Goal: Navigation & Orientation: Find specific page/section

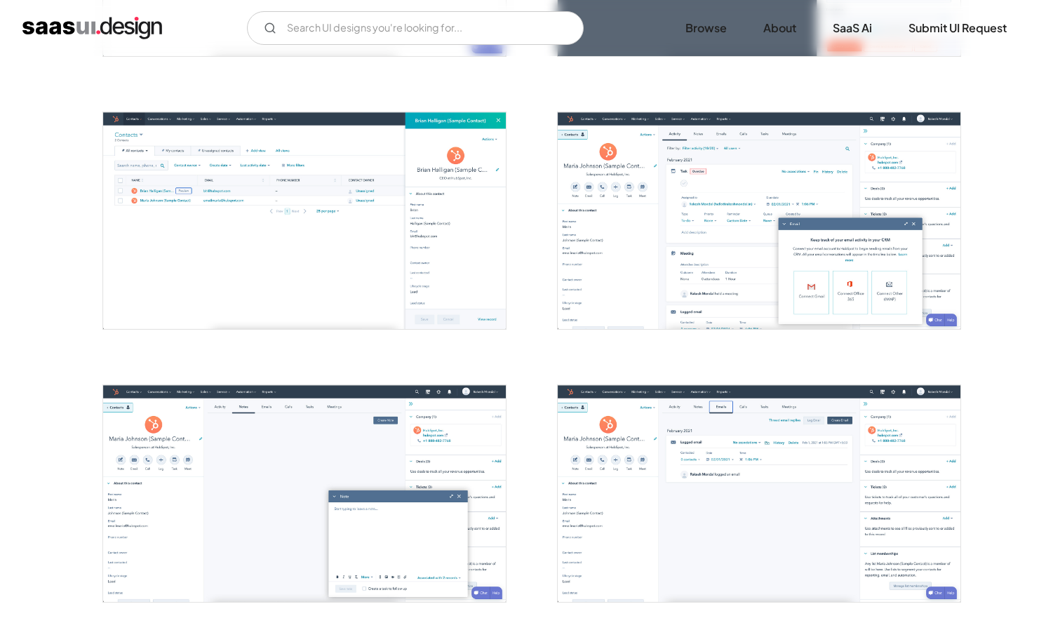
scroll to position [1299, 0]
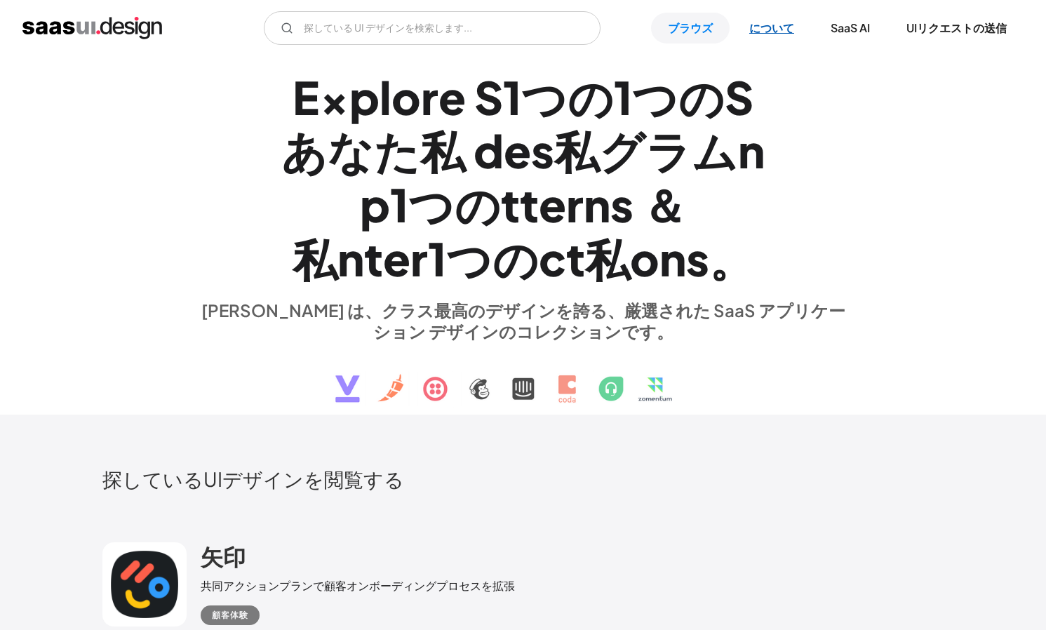
click at [770, 15] on link "について" at bounding box center [772, 28] width 79 height 31
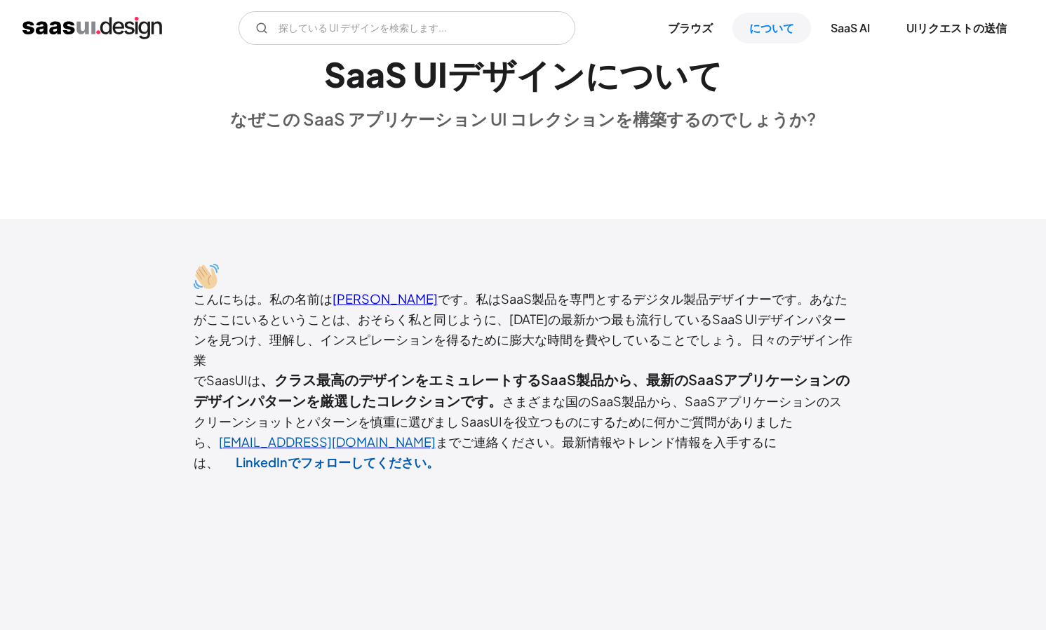
scroll to position [79, 0]
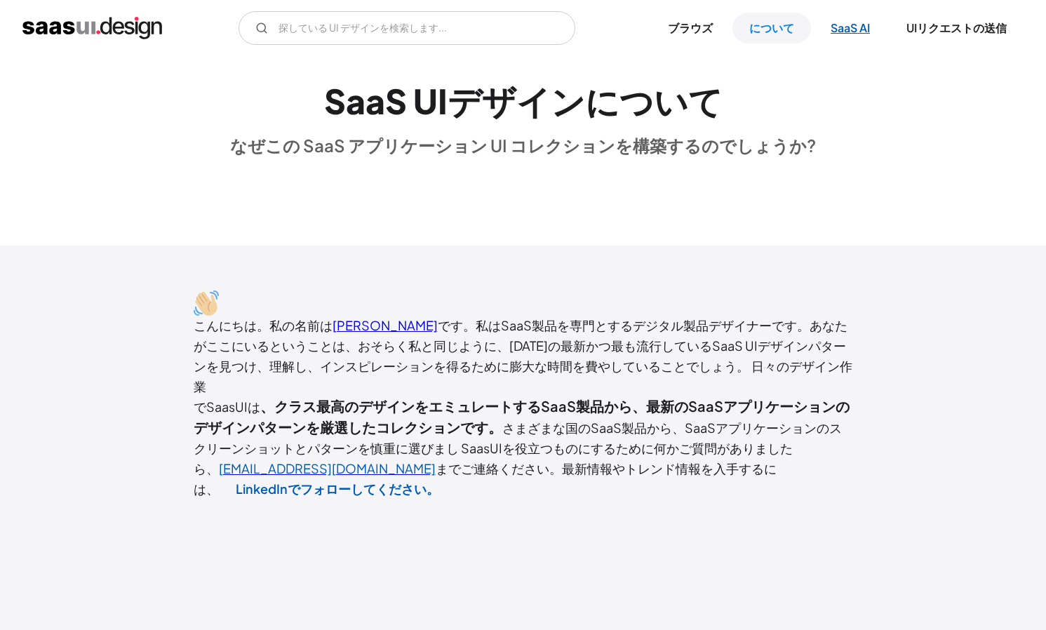
click at [827, 29] on link "SaaS AI" at bounding box center [850, 28] width 73 height 31
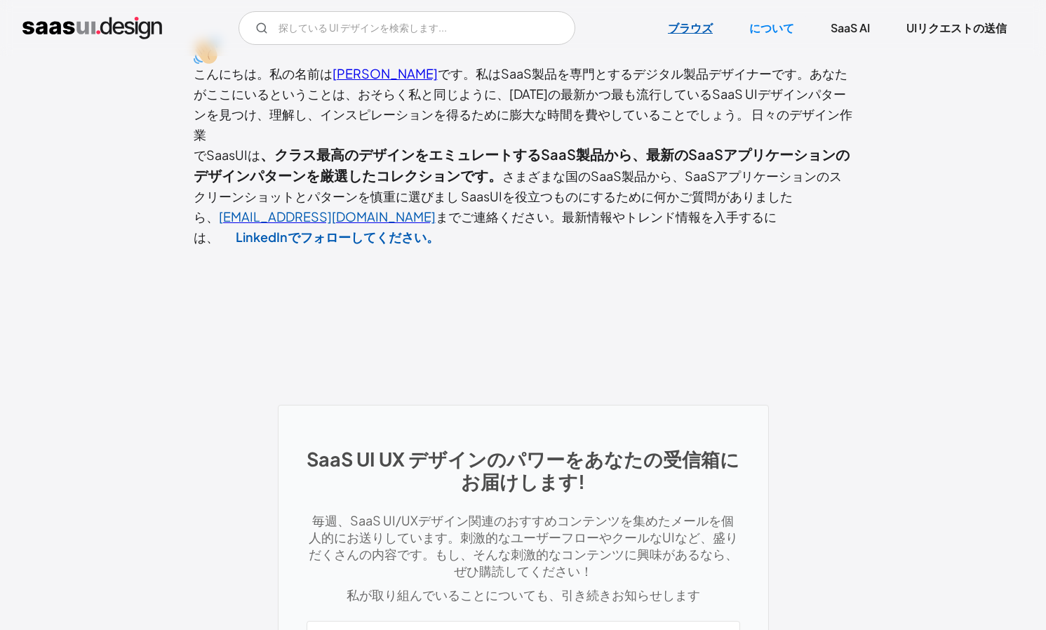
click at [714, 28] on link "ブラウズ" at bounding box center [690, 28] width 79 height 31
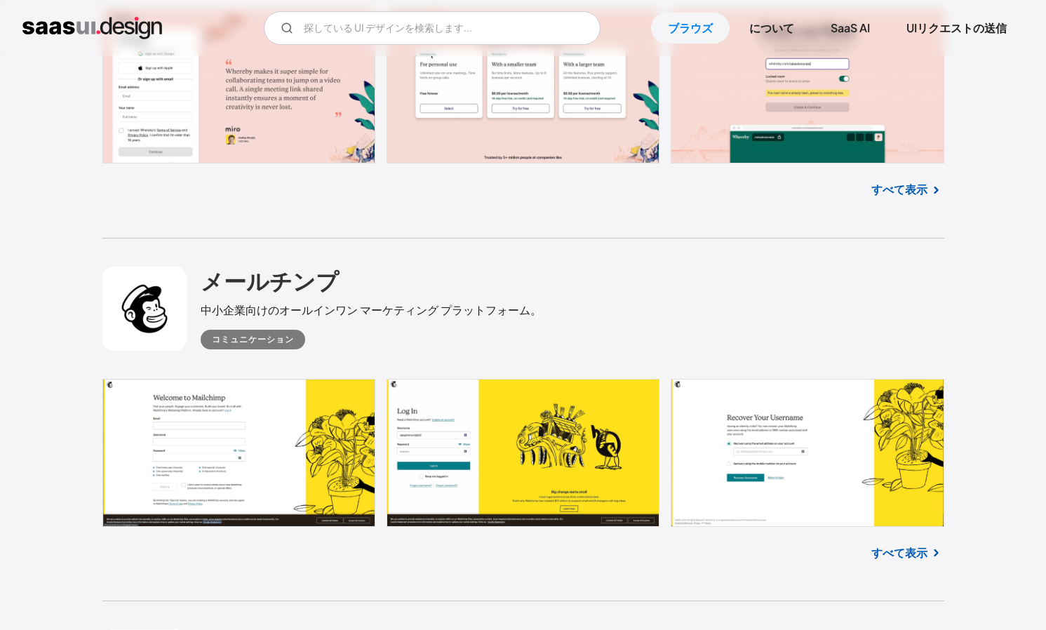
scroll to position [11400, 0]
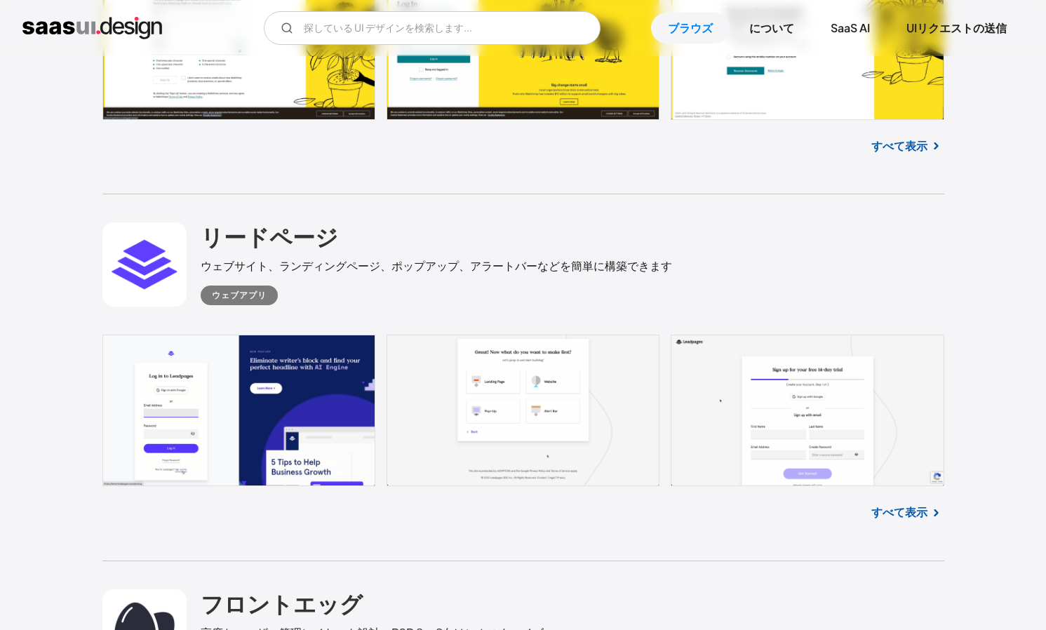
click at [881, 504] on font "すべて表示" at bounding box center [899, 511] width 56 height 15
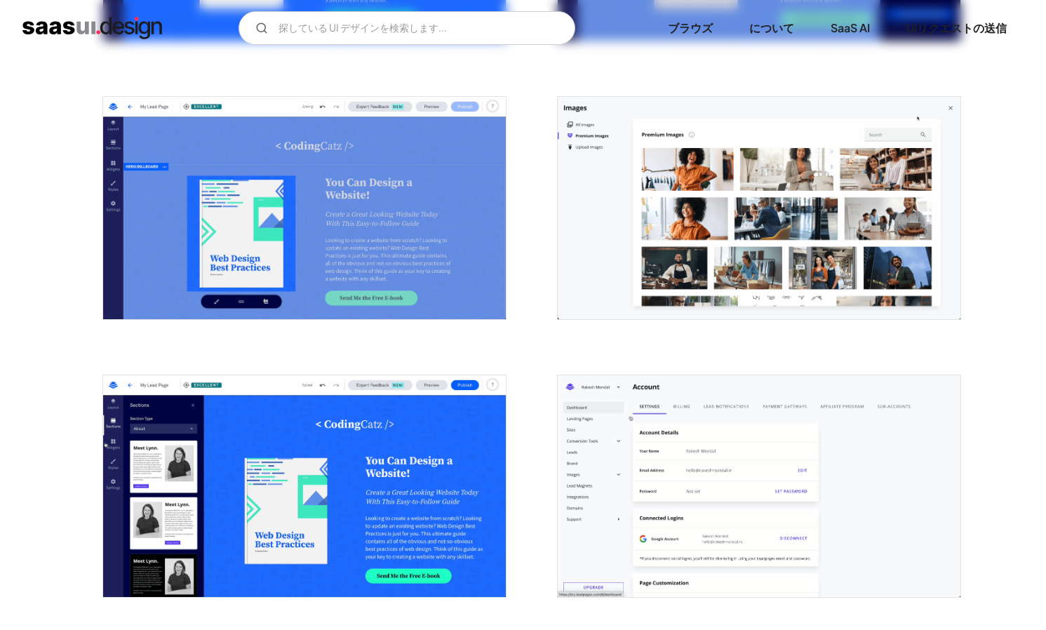
scroll to position [1673, 0]
